Goal: Task Accomplishment & Management: Manage account settings

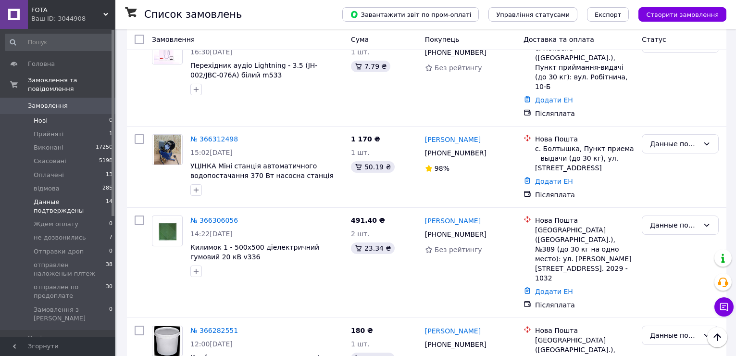
scroll to position [96, 0]
click at [42, 116] on span "Нові" at bounding box center [41, 120] width 14 height 9
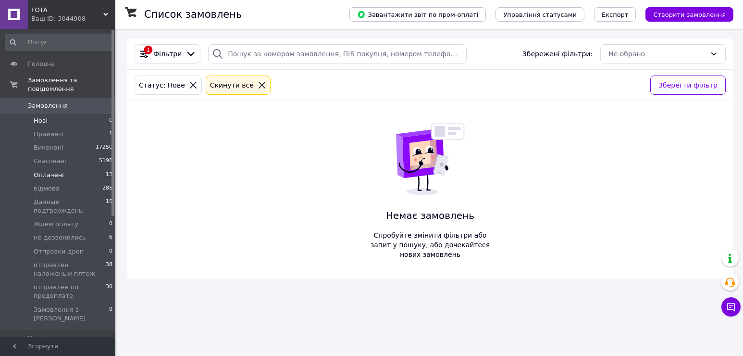
click at [79, 168] on li "Оплачені 13" at bounding box center [59, 174] width 118 height 13
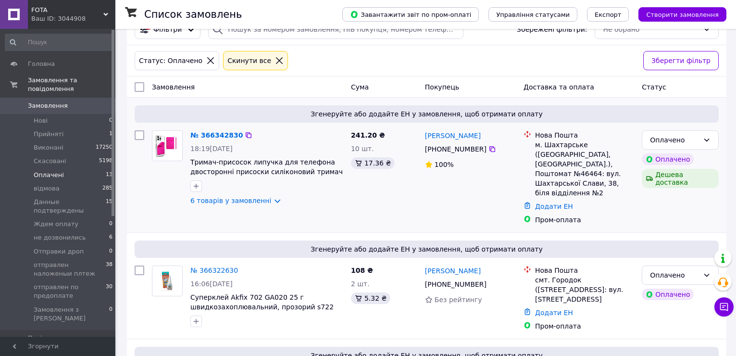
scroll to position [48, 0]
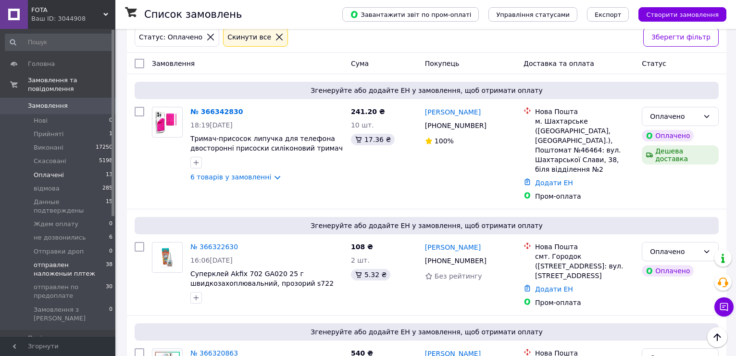
click at [66, 261] on span "отправлен наложеныи плтеж" at bounding box center [70, 269] width 72 height 17
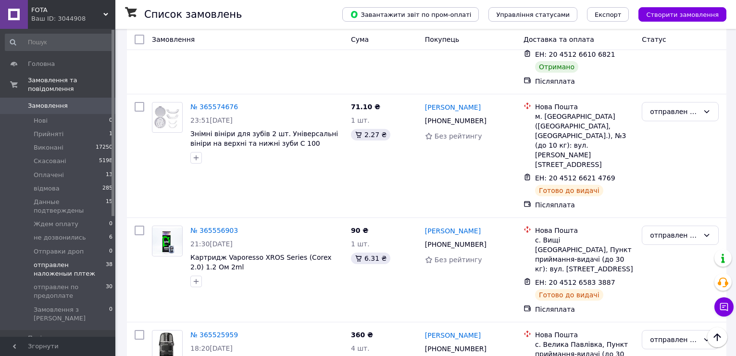
scroll to position [1623, 0]
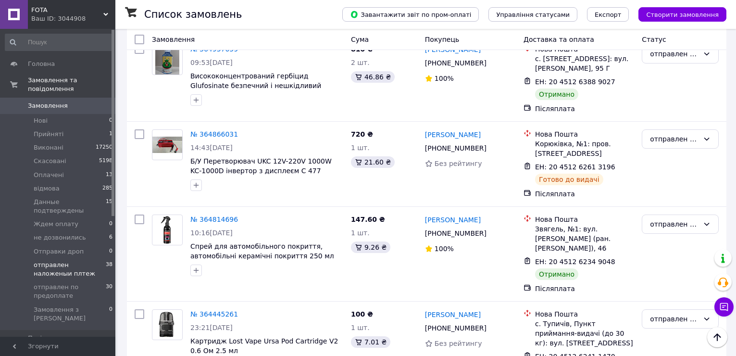
scroll to position [1478, 0]
